Goal: Check status

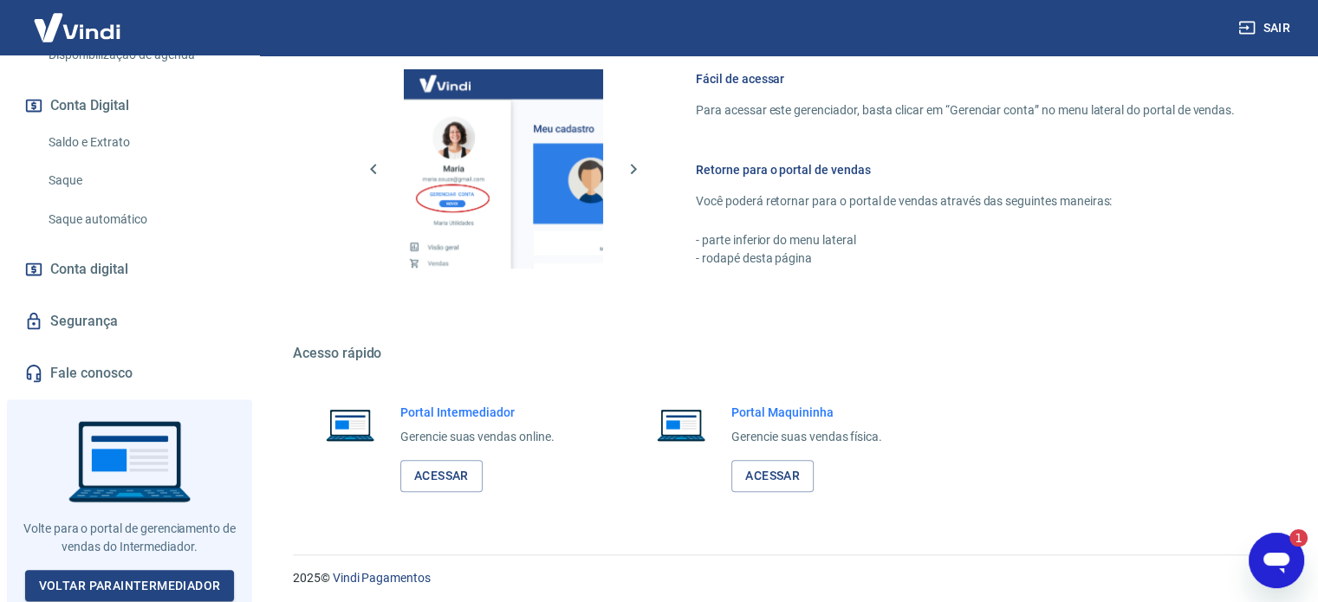
scroll to position [893, 0]
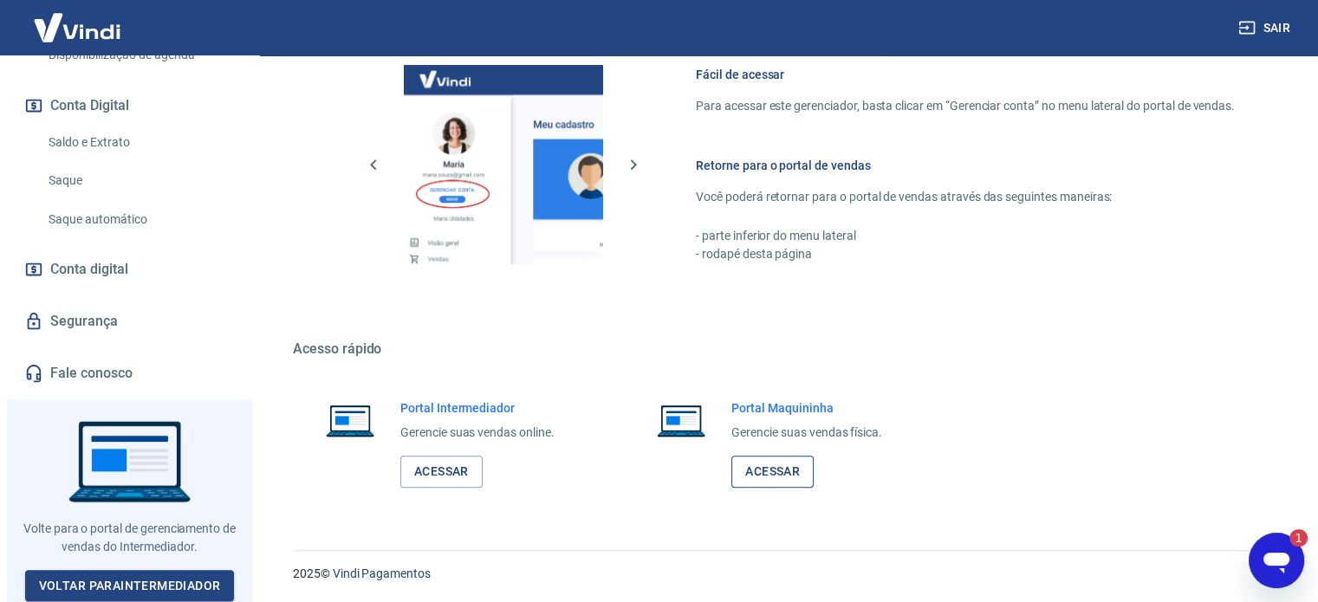
click at [763, 469] on link "Acessar" at bounding box center [772, 472] width 82 height 32
